Goal: Check status

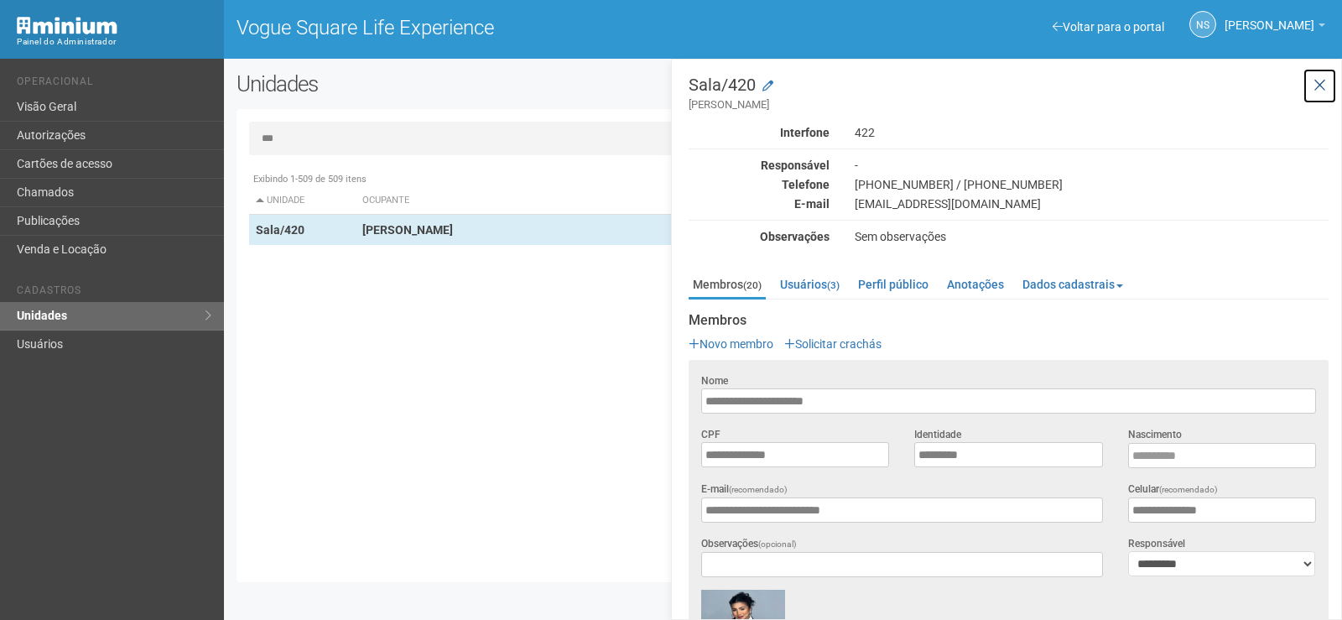
click at [1320, 85] on icon at bounding box center [1319, 85] width 13 height 17
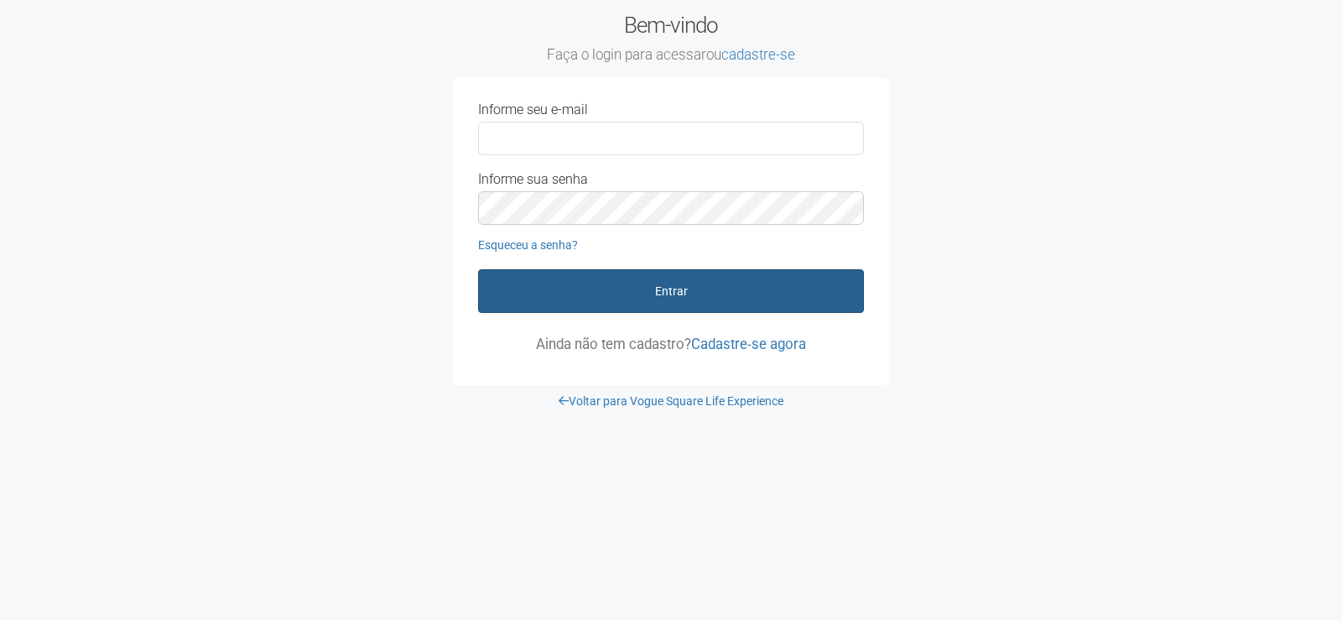
type input "**********"
click at [584, 279] on button "Entrar" at bounding box center [671, 291] width 386 height 44
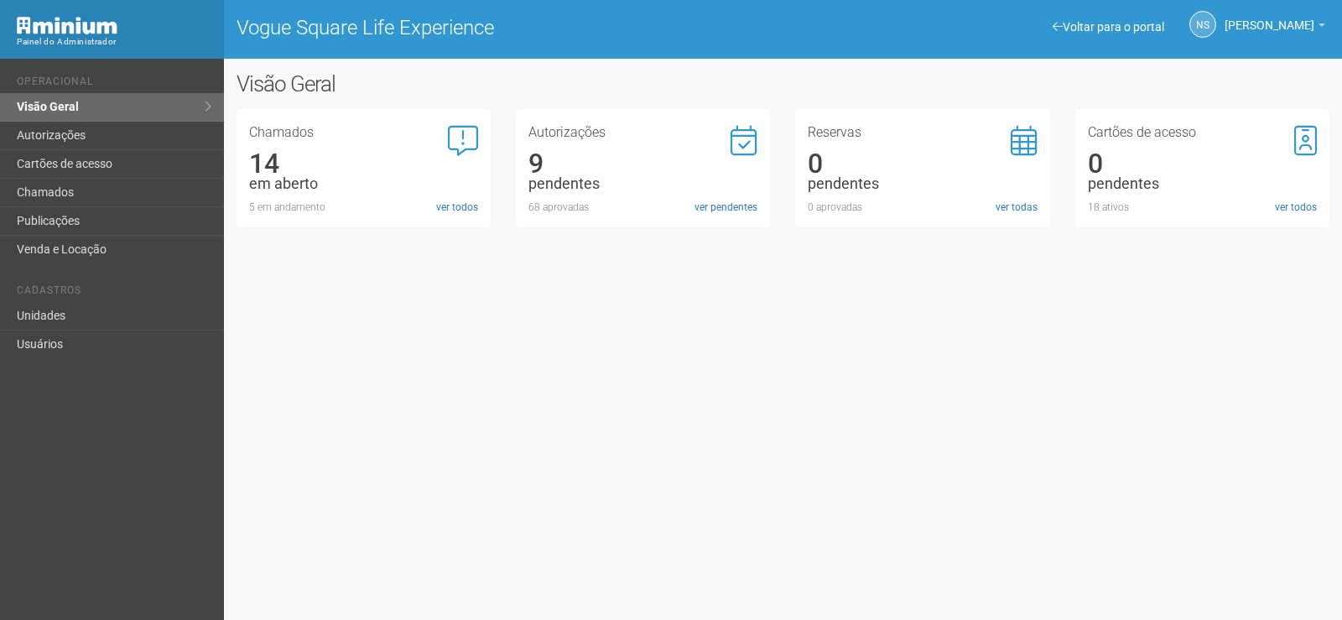
click at [553, 202] on div "68 aprovadas" at bounding box center [642, 207] width 229 height 15
click at [682, 200] on div "68 aprovadas" at bounding box center [642, 207] width 229 height 15
click at [704, 209] on link "ver pendentes" at bounding box center [725, 207] width 63 height 15
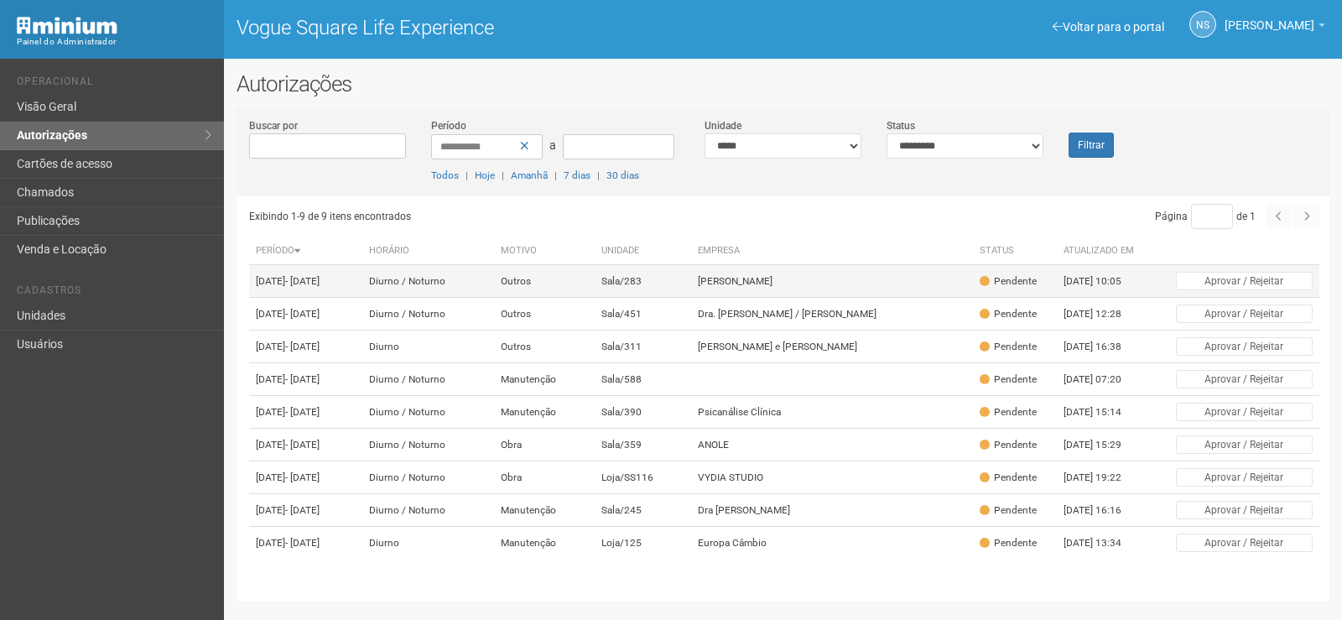
click at [595, 298] on td "Outros" at bounding box center [544, 281] width 101 height 33
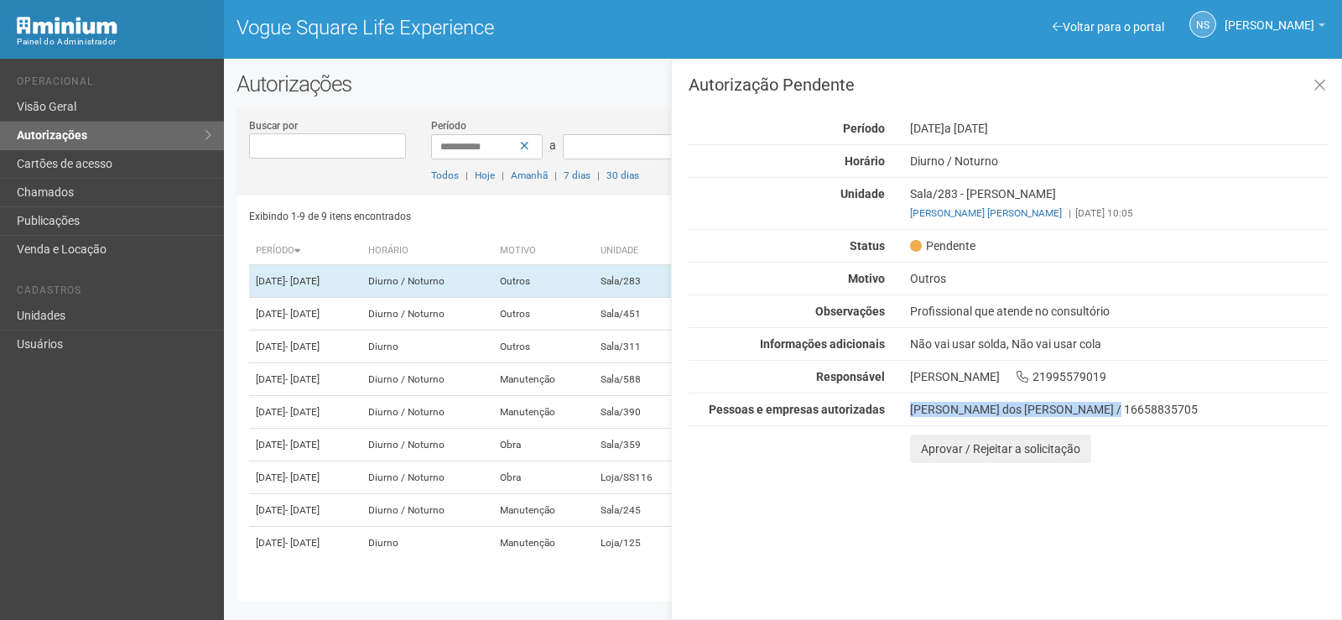
drag, startPoint x: 910, startPoint y: 405, endPoint x: 1093, endPoint y: 404, distance: 182.8
click at [1093, 404] on div "Gisele Sperandio dos Santos / 16658835705" at bounding box center [1119, 409] width 418 height 15
click at [1318, 82] on icon at bounding box center [1319, 85] width 13 height 17
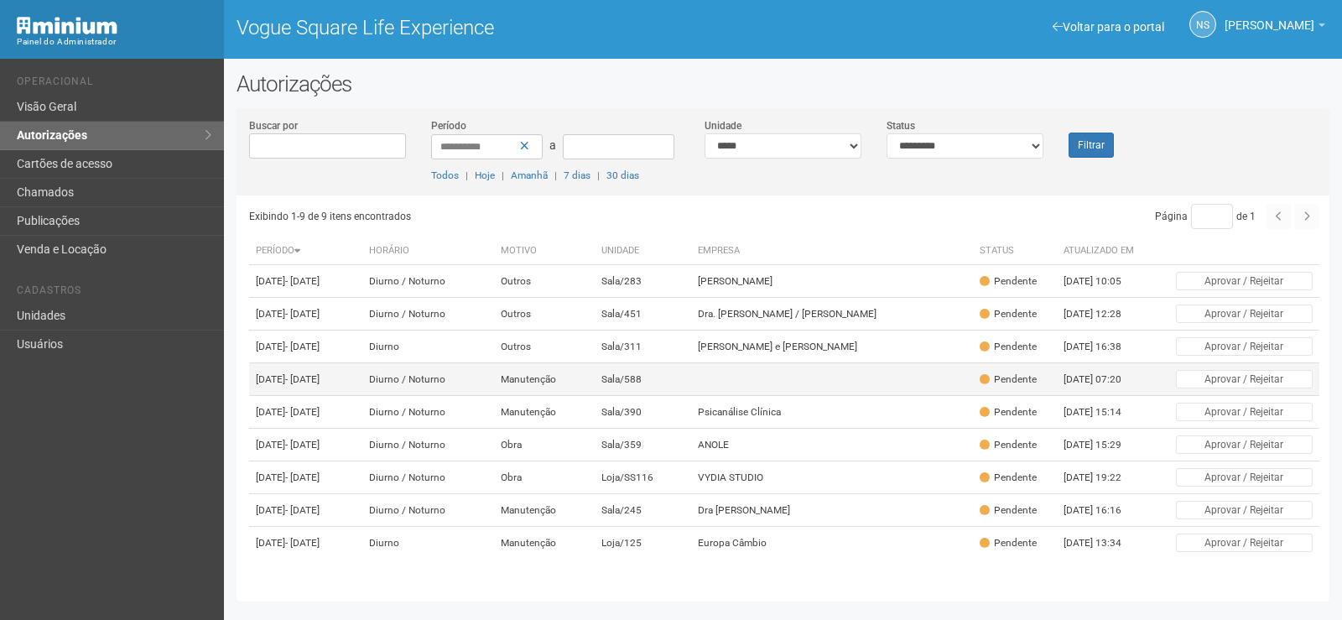
scroll to position [78, 0]
